Goal: Task Accomplishment & Management: Manage account settings

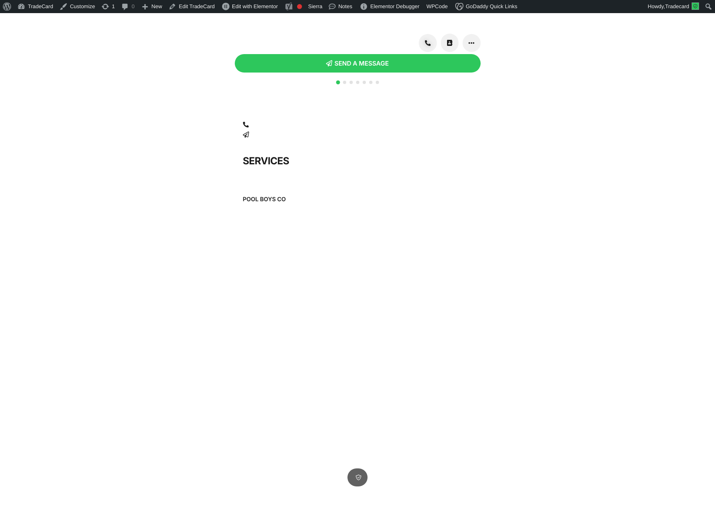
click at [344, 83] on span "Go to slide 2" at bounding box center [344, 82] width 3 height 3
click at [351, 82] on span "Go to slide 3" at bounding box center [351, 82] width 3 height 3
click at [359, 82] on span "Go to slide 4" at bounding box center [357, 82] width 3 height 3
click at [335, 82] on div at bounding box center [358, 87] width 46 height 16
click at [336, 78] on div "SMS SEND A MESSAGE SHARE QR CODE SCAN WITH YOUR PHONE" at bounding box center [357, 280] width 715 height 535
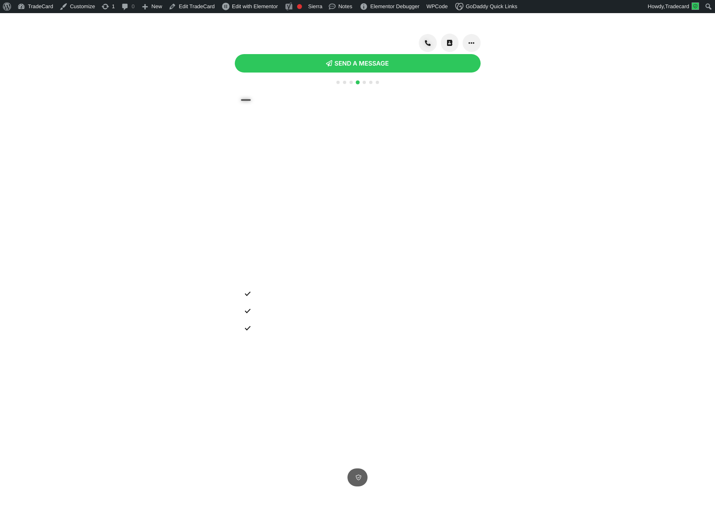
click at [335, 83] on div at bounding box center [358, 87] width 46 height 16
click at [337, 82] on span "Go to slide 1" at bounding box center [338, 82] width 3 height 3
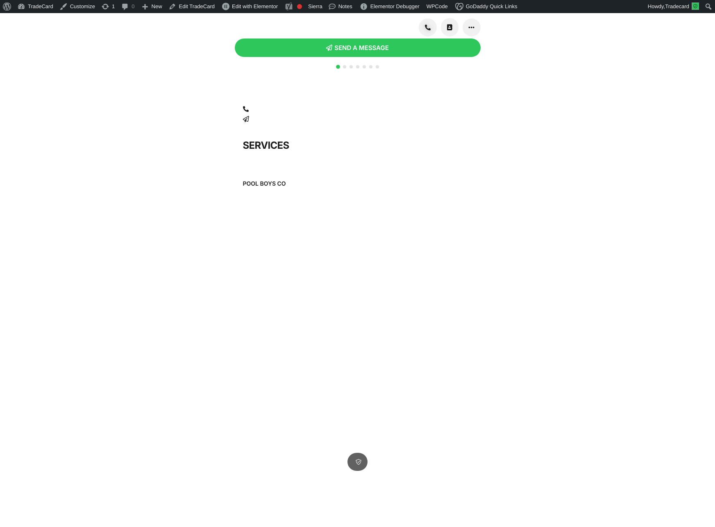
drag, startPoint x: 150, startPoint y: 34, endPoint x: 165, endPoint y: 28, distance: 16.0
click at [152, 34] on div "SMS SEND A MESSAGE SHARE QR CODE SCAN WITH YOUR PHONE" at bounding box center [357, 265] width 715 height 535
click at [199, 8] on link "Edit TradeCard" at bounding box center [192, 6] width 52 height 13
